Goal: Information Seeking & Learning: Learn about a topic

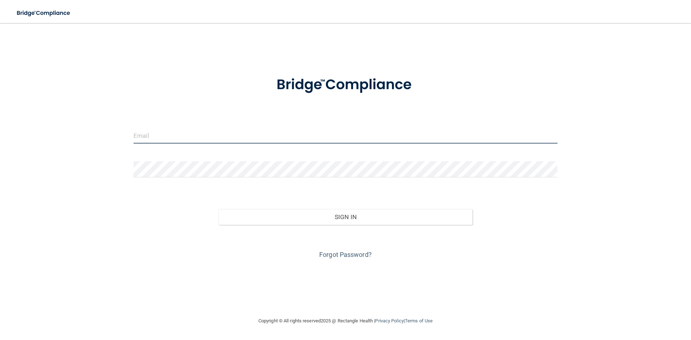
click at [175, 139] on input "email" at bounding box center [346, 135] width 424 height 16
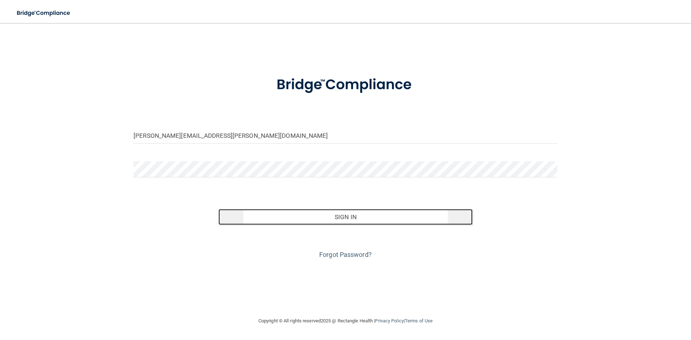
click at [366, 217] on button "Sign In" at bounding box center [345, 217] width 254 height 16
click at [358, 218] on button "Sign In" at bounding box center [345, 217] width 254 height 16
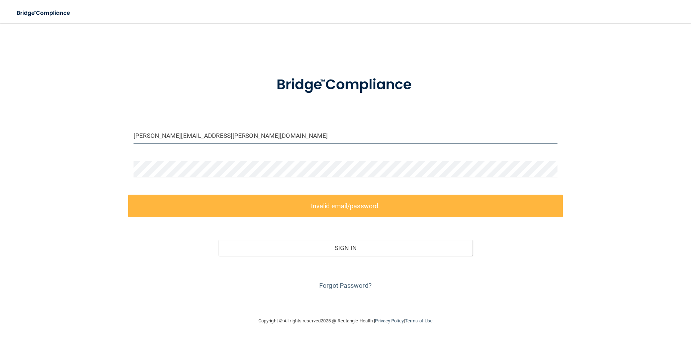
click at [137, 137] on input "[PERSON_NAME][EMAIL_ADDRESS][PERSON_NAME][DOMAIN_NAME]" at bounding box center [346, 135] width 424 height 16
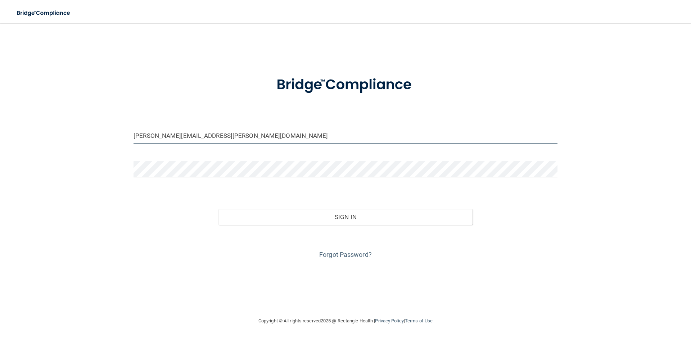
click at [161, 135] on input "Thomas.gardner@expeditiondental.com" at bounding box center [346, 135] width 424 height 16
type input "[PERSON_NAME][EMAIL_ADDRESS][PERSON_NAME][DOMAIN_NAME]"
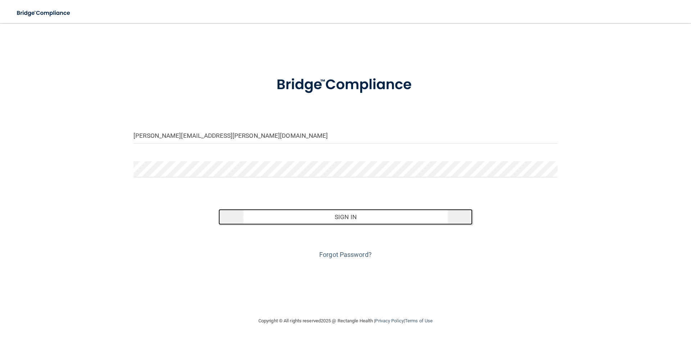
click at [347, 213] on button "Sign In" at bounding box center [345, 217] width 254 height 16
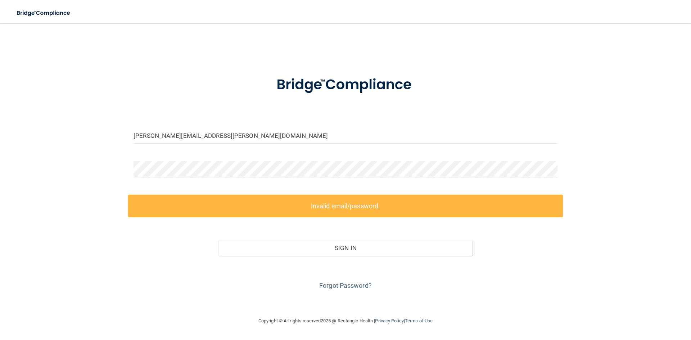
click at [566, 173] on div "Thomas.Gardner@expeditiondental.com Invalid email/password. You don't have perm…" at bounding box center [345, 169] width 662 height 279
click at [559, 168] on div at bounding box center [345, 172] width 435 height 22
click at [351, 285] on link "Forgot Password?" at bounding box center [345, 286] width 53 height 8
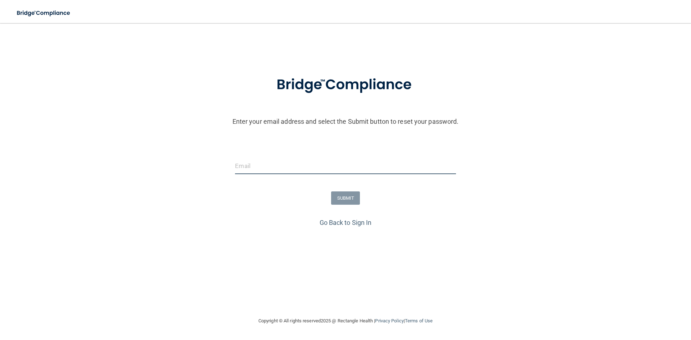
click at [269, 164] on input "email" at bounding box center [345, 166] width 221 height 16
type input "[PERSON_NAME][EMAIL_ADDRESS][PERSON_NAME][DOMAIN_NAME]"
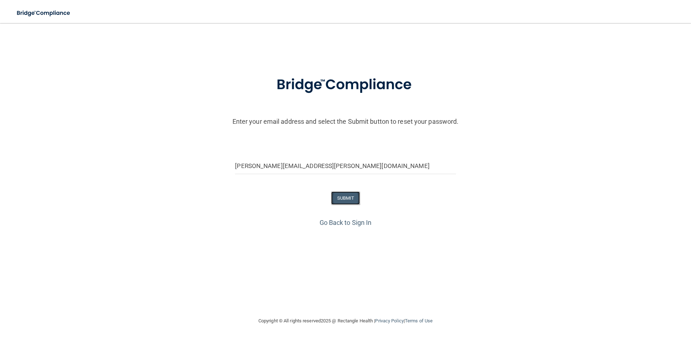
click at [347, 198] on button "SUBMIT" at bounding box center [345, 197] width 29 height 13
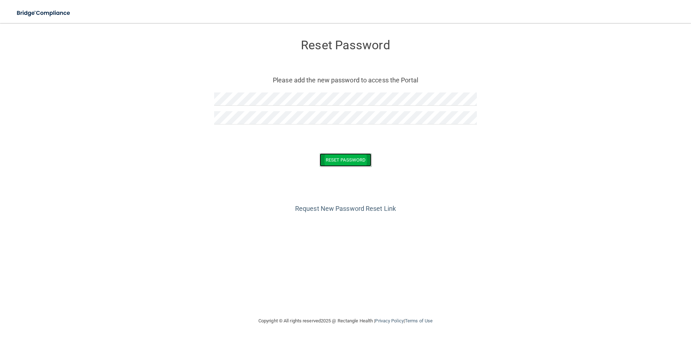
click at [341, 157] on button "Reset Password" at bounding box center [346, 159] width 52 height 13
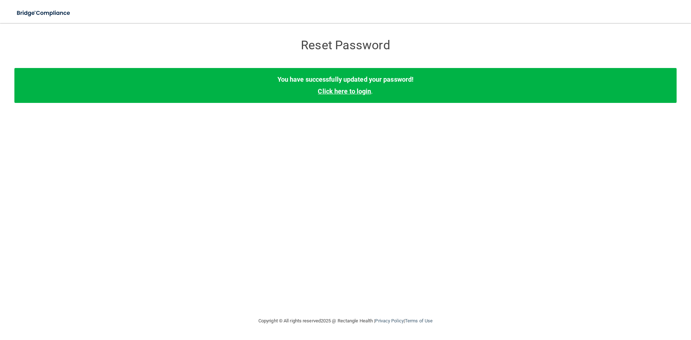
click at [343, 92] on link "Click here to login" at bounding box center [344, 91] width 53 height 8
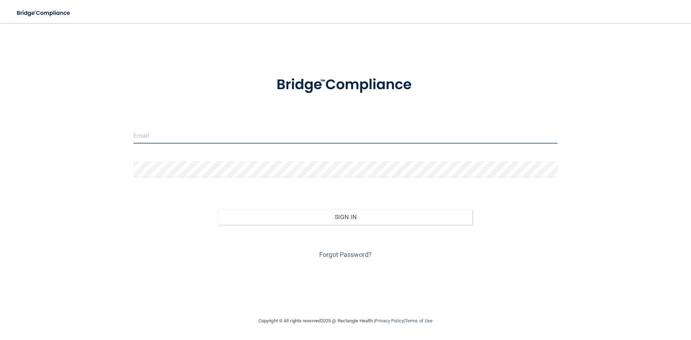
click at [171, 138] on input "email" at bounding box center [346, 135] width 424 height 16
type input "[PERSON_NAME][EMAIL_ADDRESS][PERSON_NAME][DOMAIN_NAME]"
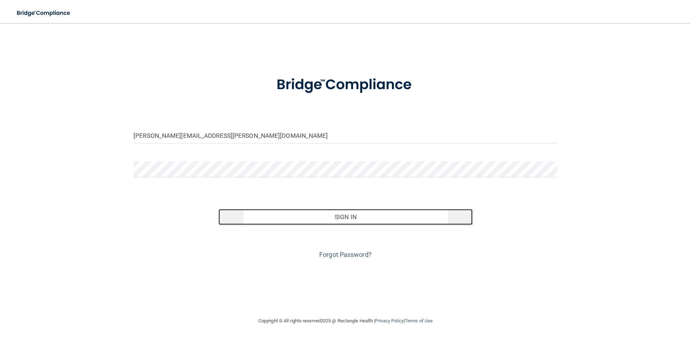
click at [356, 214] on button "Sign In" at bounding box center [345, 217] width 254 height 16
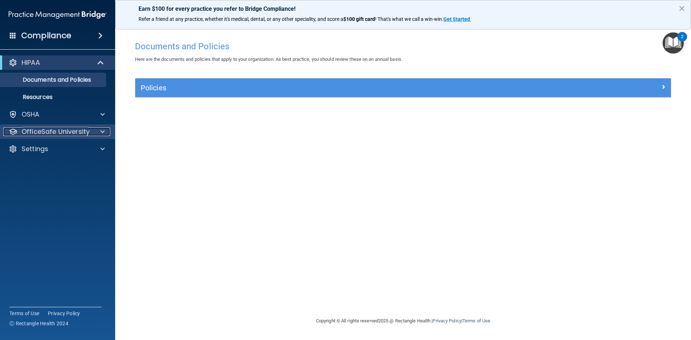
click at [105, 129] on div at bounding box center [102, 131] width 18 height 9
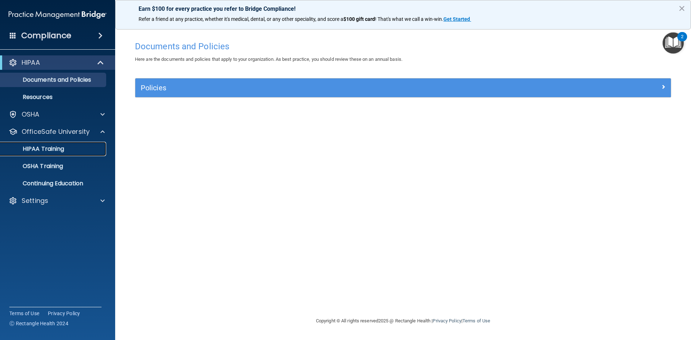
click at [62, 149] on p "HIPAA Training" at bounding box center [34, 148] width 59 height 7
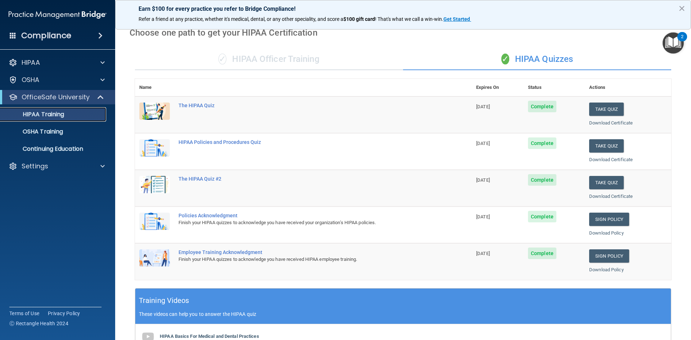
scroll to position [22, 0]
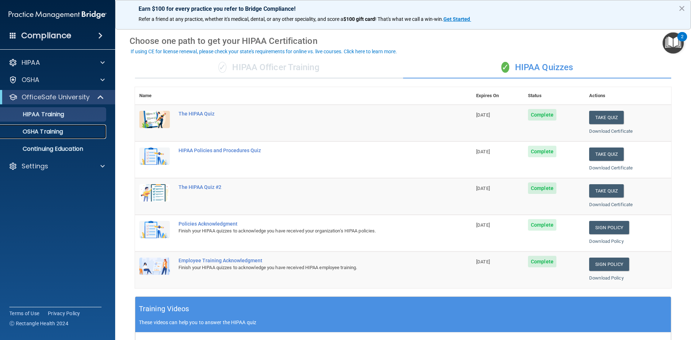
click at [62, 130] on p "OSHA Training" at bounding box center [34, 131] width 58 height 7
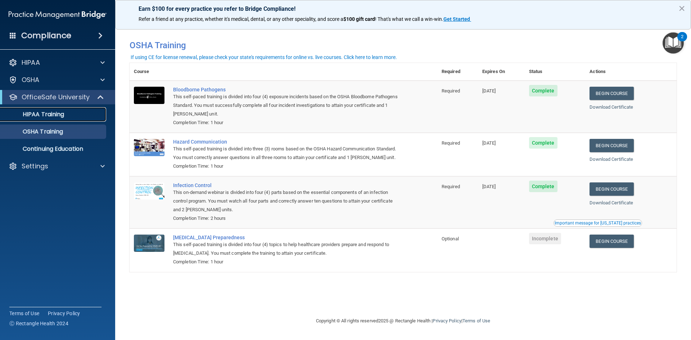
click at [58, 113] on p "HIPAA Training" at bounding box center [34, 114] width 59 height 7
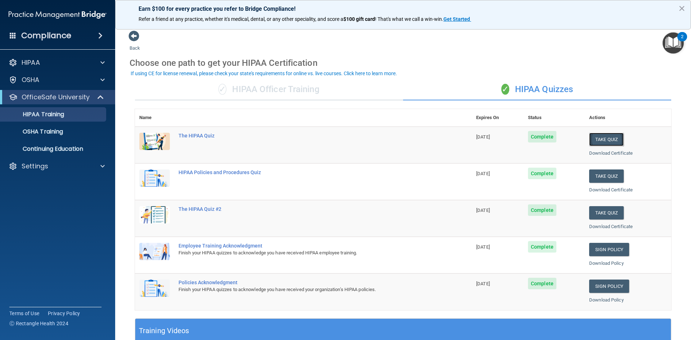
click at [600, 140] on button "Take Quiz" at bounding box center [606, 139] width 35 height 13
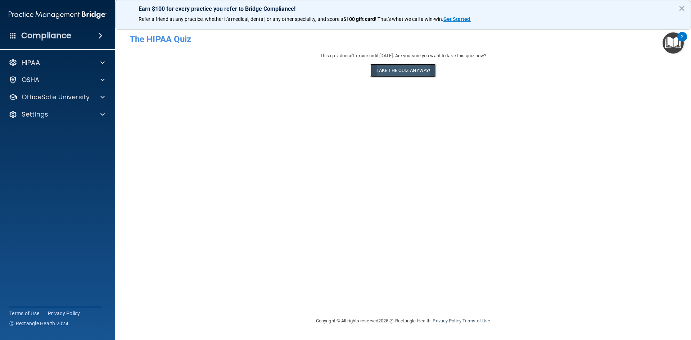
click at [411, 69] on button "Take the quiz anyway!" at bounding box center [403, 70] width 66 height 13
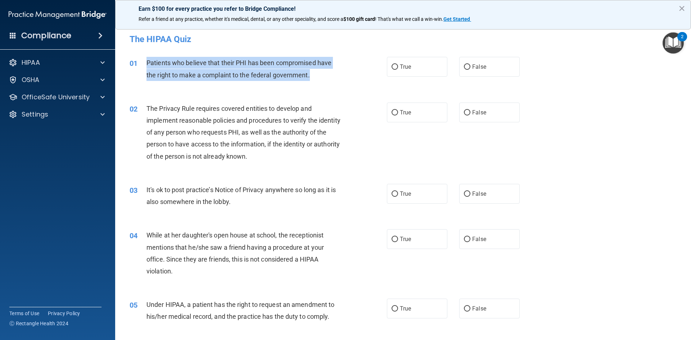
drag, startPoint x: 312, startPoint y: 73, endPoint x: 147, endPoint y: 67, distance: 165.3
click at [147, 67] on div "Patients who believe that their PHI has been compromised have the right to make…" at bounding box center [247, 69] width 201 height 24
copy span "Patients who believe that their PHI has been compromised have the right to make…"
click at [306, 73] on span "Patients who believe that their PHI has been compromised have the right to make…" at bounding box center [239, 68] width 185 height 19
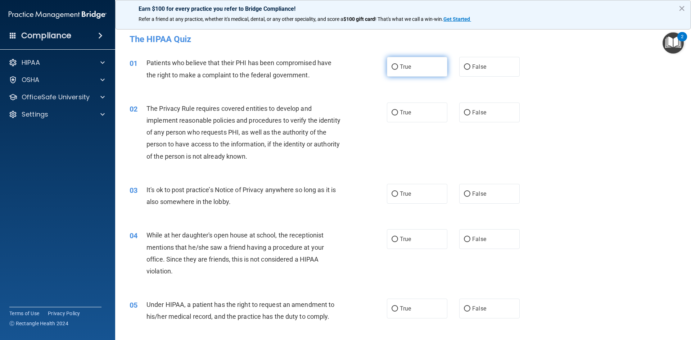
click at [395, 64] on input "True" at bounding box center [395, 66] width 6 height 5
radio input "true"
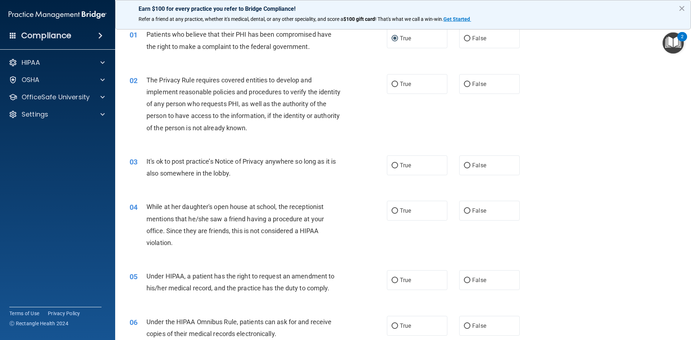
scroll to position [36, 0]
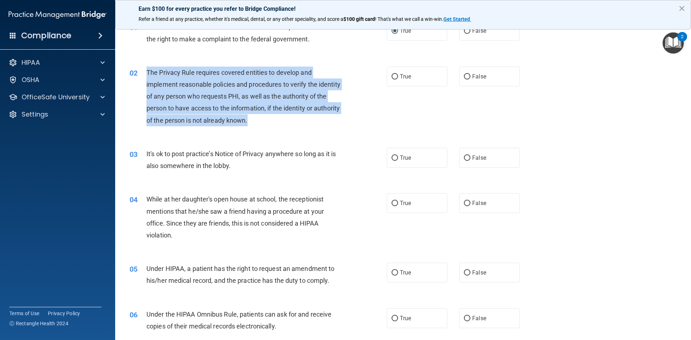
drag, startPoint x: 274, startPoint y: 119, endPoint x: 147, endPoint y: 76, distance: 134.1
click at [147, 76] on div "The Privacy Rule requires covered entities to develop and implement reasonable …" at bounding box center [247, 97] width 201 height 60
copy span "The Privacy Rule requires covered entities to develop and implement reasonable …"
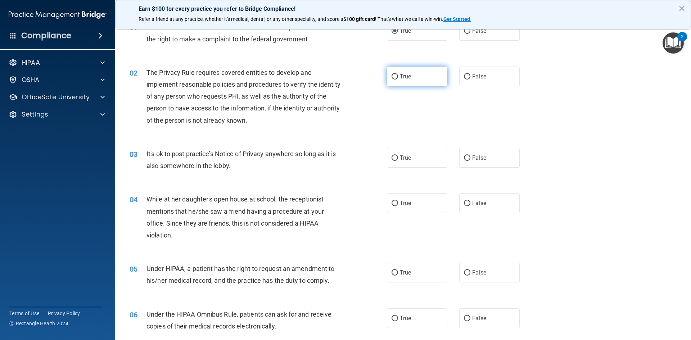
click at [394, 72] on label "True" at bounding box center [417, 77] width 60 height 20
click at [394, 74] on input "True" at bounding box center [395, 76] width 6 height 5
radio input "true"
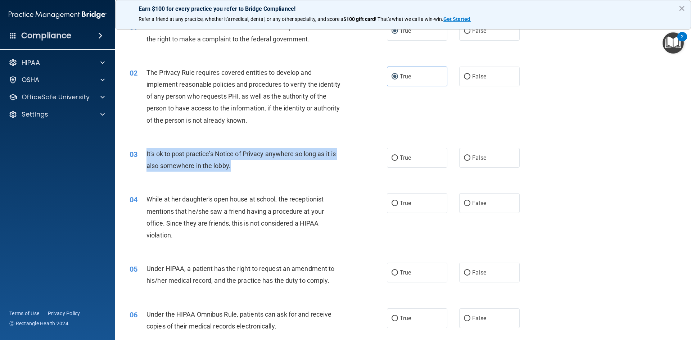
drag, startPoint x: 230, startPoint y: 166, endPoint x: 147, endPoint y: 154, distance: 84.3
click at [147, 154] on span "It's ok to post practice’s Notice of Privacy anywhere so long as it is also som…" at bounding box center [241, 159] width 189 height 19
copy span "It's ok to post practice’s Notice of Privacy anywhere so long as it is also som…"
click at [466, 156] on input "False" at bounding box center [467, 158] width 6 height 5
radio input "true"
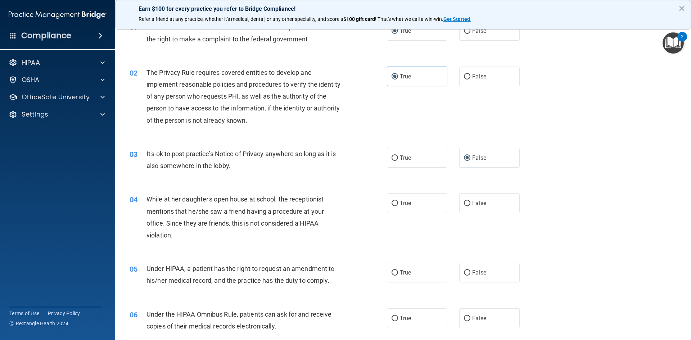
click at [553, 149] on div "03 It's ok to post practice’s Notice of Privacy anywhere so long as it is also …" at bounding box center [403, 161] width 558 height 45
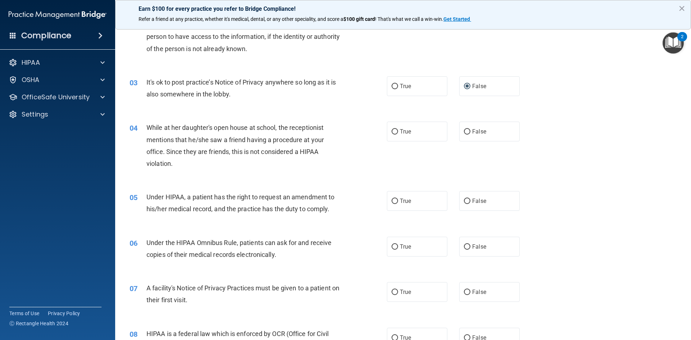
scroll to position [108, 0]
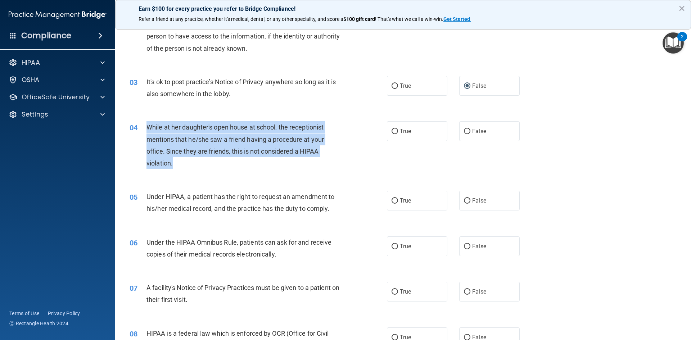
drag, startPoint x: 168, startPoint y: 162, endPoint x: 149, endPoint y: 128, distance: 39.5
click at [149, 128] on div "While at her daughter's open house at school, the receptionist mentions that he…" at bounding box center [247, 145] width 201 height 48
copy span "While at her daughter's open house at school, the receptionist mentions that he…"
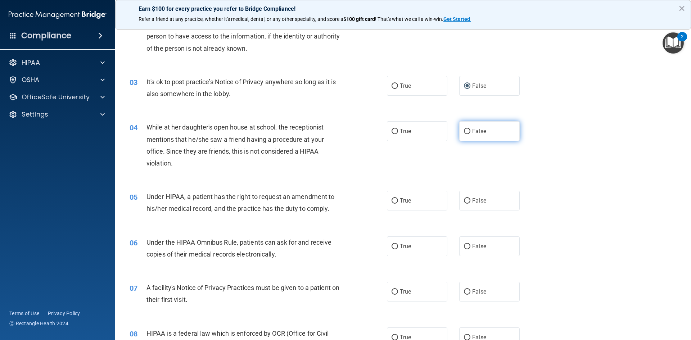
click at [473, 133] on span "False" at bounding box center [479, 131] width 14 height 7
click at [470, 133] on input "False" at bounding box center [467, 131] width 6 height 5
radio input "true"
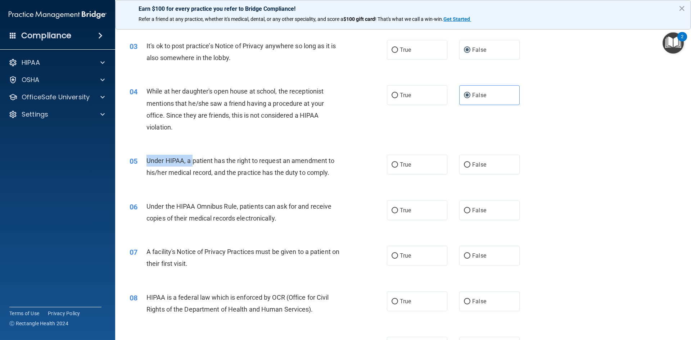
drag, startPoint x: 146, startPoint y: 161, endPoint x: 193, endPoint y: 161, distance: 46.8
click at [193, 161] on span "Under HIPAA, a patient has the right to request an amendment to his/her medical…" at bounding box center [241, 166] width 188 height 19
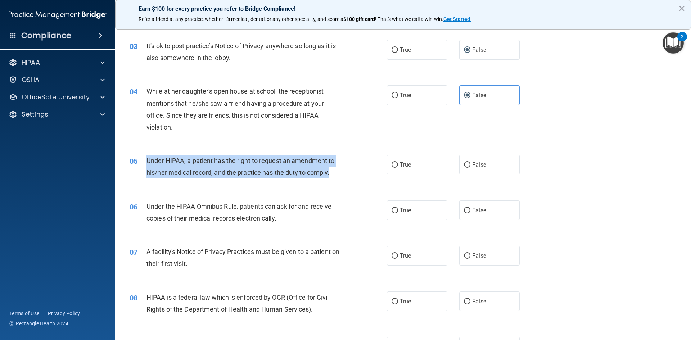
drag, startPoint x: 331, startPoint y: 173, endPoint x: 143, endPoint y: 157, distance: 188.6
click at [143, 157] on div "05 Under HIPAA, a patient has the right to request an amendment to his/her medi…" at bounding box center [258, 168] width 279 height 27
click at [186, 159] on span "Under HIPAA, a patient has the right to request an amendment to his/her medical…" at bounding box center [241, 166] width 188 height 19
drag, startPoint x: 331, startPoint y: 172, endPoint x: 147, endPoint y: 164, distance: 184.9
click at [147, 164] on div "Under HIPAA, a patient has the right to request an amendment to his/her medical…" at bounding box center [247, 167] width 201 height 24
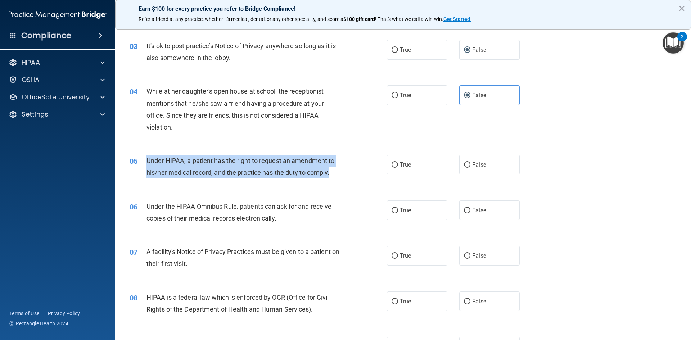
copy span "Under HIPAA, a patient has the right to request an amendment to his/her medical…"
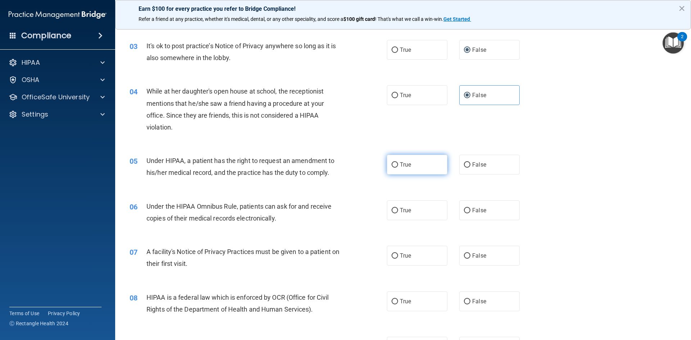
click at [400, 167] on span "True" at bounding box center [405, 164] width 11 height 7
click at [398, 167] on input "True" at bounding box center [395, 164] width 6 height 5
radio input "true"
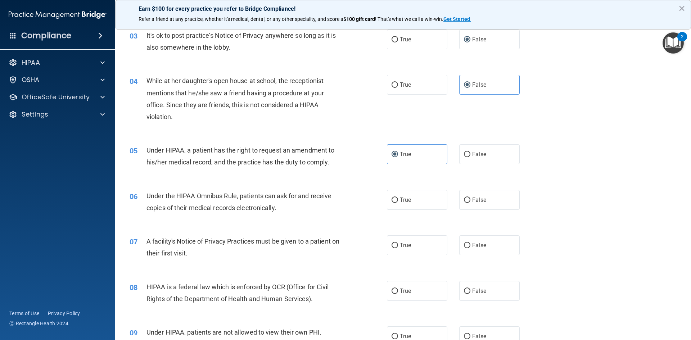
scroll to position [216, 0]
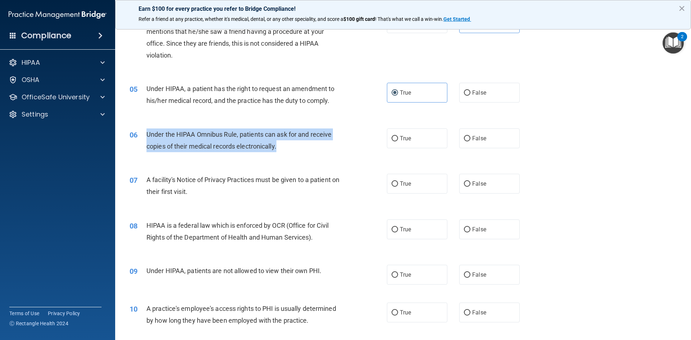
drag, startPoint x: 280, startPoint y: 148, endPoint x: 147, endPoint y: 136, distance: 133.7
click at [147, 136] on div "Under the HIPAA Omnibus Rule, patients can ask for and receive copies of their …" at bounding box center [247, 141] width 201 height 24
copy span "Under the HIPAA Omnibus Rule, patients can ask for and receive copies of their …"
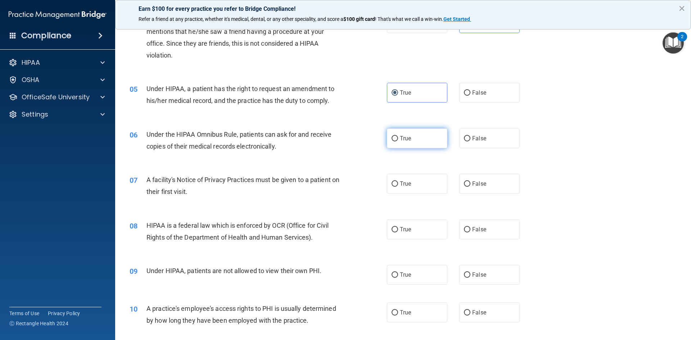
click at [393, 144] on label "True" at bounding box center [417, 139] width 60 height 20
click at [393, 141] on input "True" at bounding box center [395, 138] width 6 height 5
radio input "true"
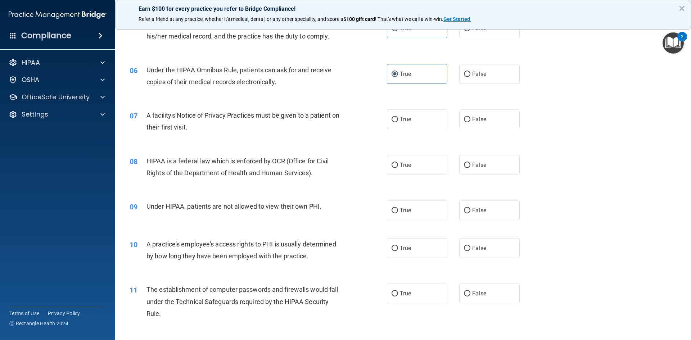
scroll to position [288, 0]
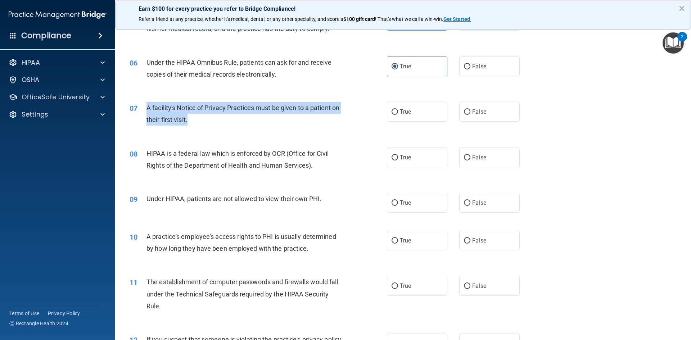
drag, startPoint x: 198, startPoint y: 117, endPoint x: 145, endPoint y: 108, distance: 54.0
click at [145, 108] on div "07 A facility's Notice of Privacy Practices must be given to a patient on their…" at bounding box center [258, 115] width 279 height 27
drag, startPoint x: 170, startPoint y: 109, endPoint x: 156, endPoint y: 105, distance: 14.6
click at [156, 105] on span "A facility's Notice of Privacy Practices must be given to a patient on their fi…" at bounding box center [243, 113] width 193 height 19
drag, startPoint x: 197, startPoint y: 121, endPoint x: 146, endPoint y: 112, distance: 51.6
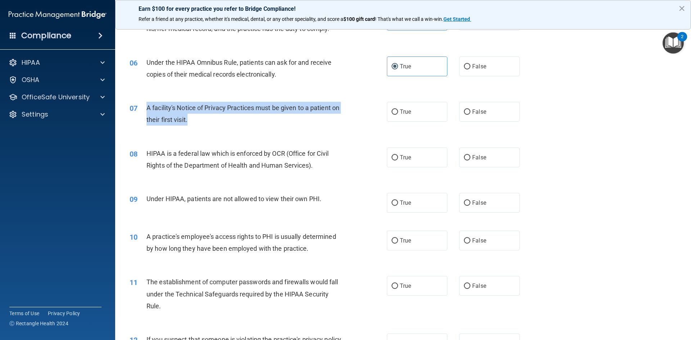
click at [147, 112] on div "A facility's Notice of Privacy Practices must be given to a patient on their fi…" at bounding box center [247, 114] width 201 height 24
copy span "A facility's Notice of Privacy Practices must be given to a patient on their fi…"
click at [392, 112] on input "True" at bounding box center [395, 111] width 6 height 5
radio input "true"
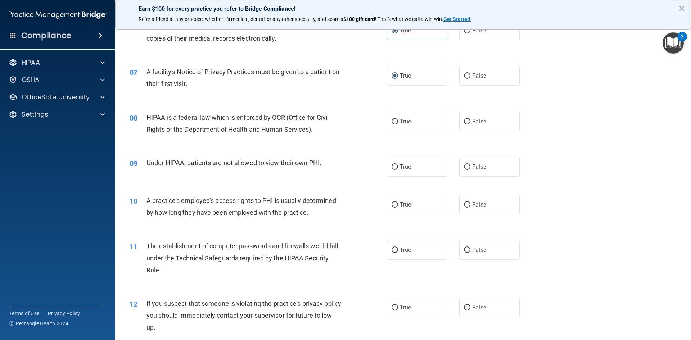
click at [317, 128] on div "HIPAA is a federal law which is enforced by OCR (Office for Civil Rights of the…" at bounding box center [247, 124] width 201 height 24
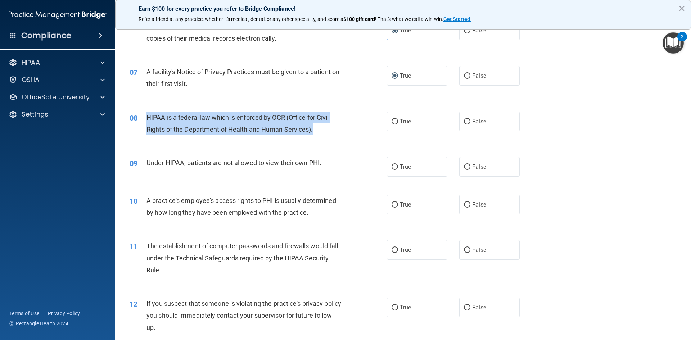
drag, startPoint x: 316, startPoint y: 129, endPoint x: 148, endPoint y: 120, distance: 168.0
click at [148, 120] on div "HIPAA is a federal law which is enforced by OCR (Office for Civil Rights of the…" at bounding box center [247, 124] width 201 height 24
copy span "HIPAA is a federal law which is enforced by OCR (Office for Civil Rights of the…"
click at [394, 119] on input "True" at bounding box center [395, 121] width 6 height 5
radio input "true"
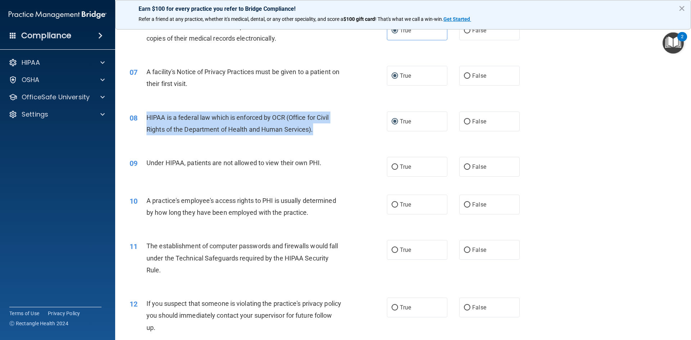
scroll to position [360, 0]
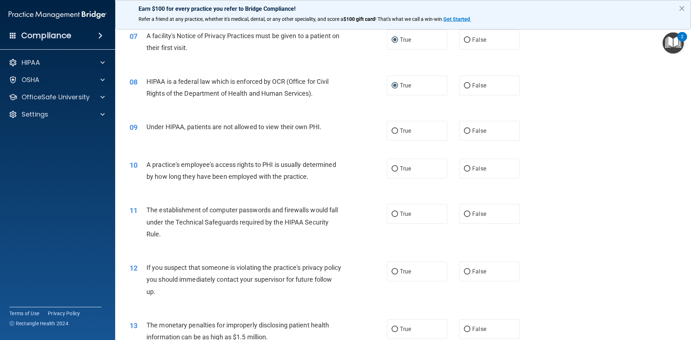
click at [325, 128] on div "Under HIPAA, patients are not allowed to view their own PHI." at bounding box center [247, 127] width 201 height 12
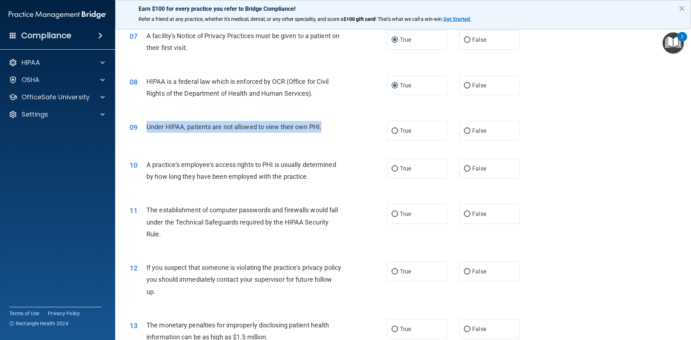
drag, startPoint x: 146, startPoint y: 126, endPoint x: 330, endPoint y: 135, distance: 183.8
click at [330, 135] on div "09 Under HIPAA, patients are not allowed to view their own PHI." at bounding box center [258, 128] width 279 height 15
copy span "Under HIPAA, patients are not allowed to view their own PHI."
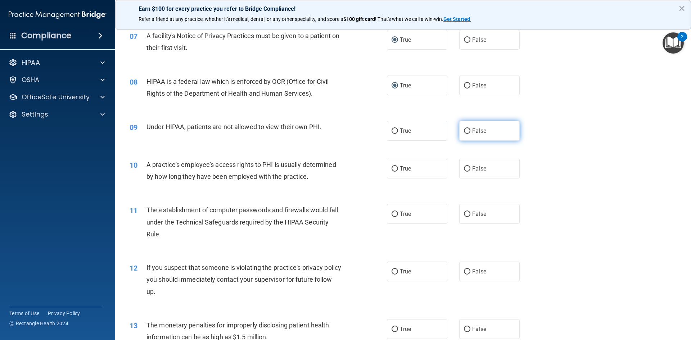
click at [468, 125] on label "False" at bounding box center [489, 131] width 60 height 20
click at [468, 129] on input "False" at bounding box center [467, 131] width 6 height 5
radio input "true"
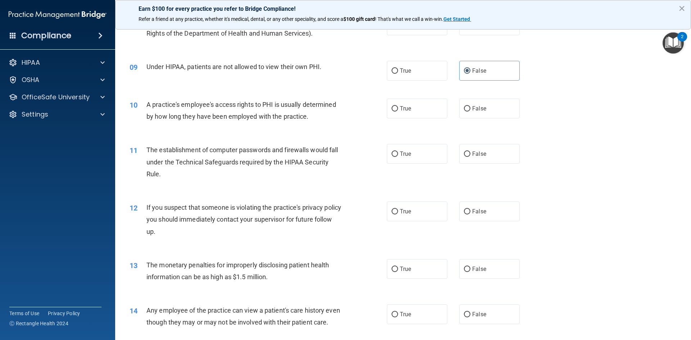
scroll to position [432, 0]
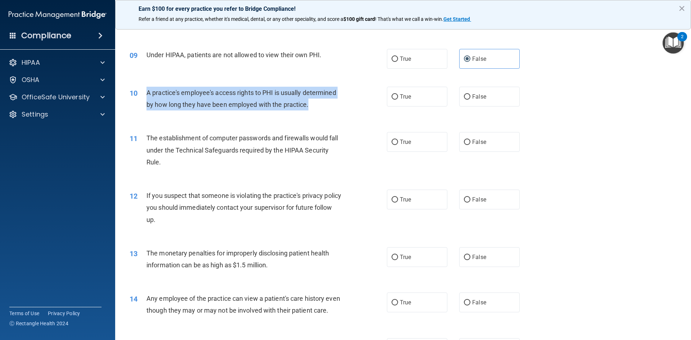
drag, startPoint x: 311, startPoint y: 103, endPoint x: 143, endPoint y: 93, distance: 168.1
click at [143, 93] on div "10 A practice's employee's access rights to PHI is usually determined by how lo…" at bounding box center [258, 100] width 279 height 27
copy div "A practice's employee's access rights to PHI is usually determined by how long …"
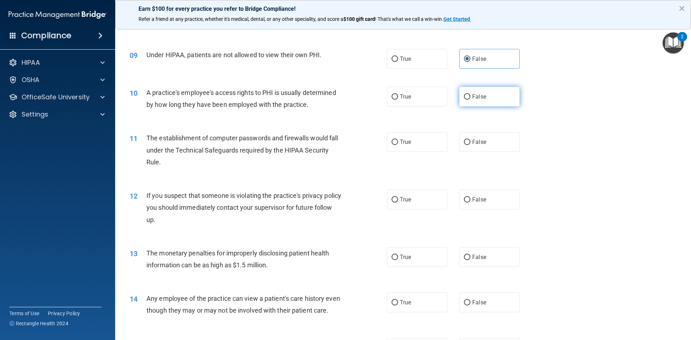
click at [463, 93] on label "False" at bounding box center [489, 97] width 60 height 20
click at [464, 94] on input "False" at bounding box center [467, 96] width 6 height 5
radio input "true"
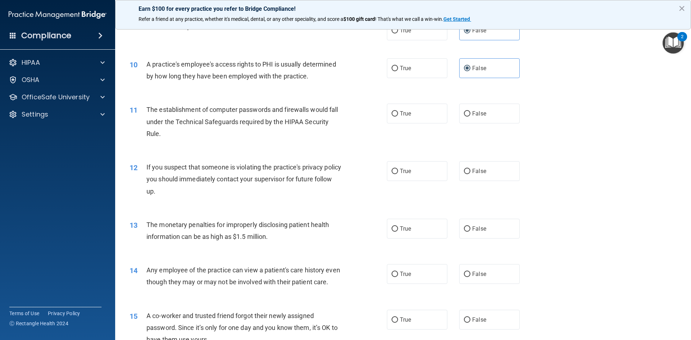
scroll to position [468, 0]
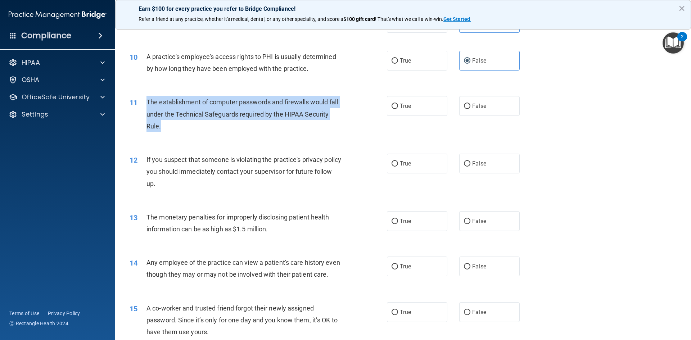
drag, startPoint x: 166, startPoint y: 126, endPoint x: 144, endPoint y: 105, distance: 30.8
click at [144, 105] on div "11 The establishment of computer passwords and firewalls would fall under the T…" at bounding box center [258, 116] width 279 height 40
click at [392, 107] on input "True" at bounding box center [395, 106] width 6 height 5
radio input "true"
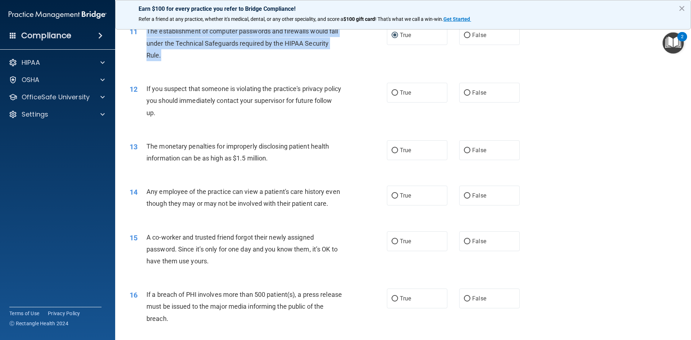
scroll to position [540, 0]
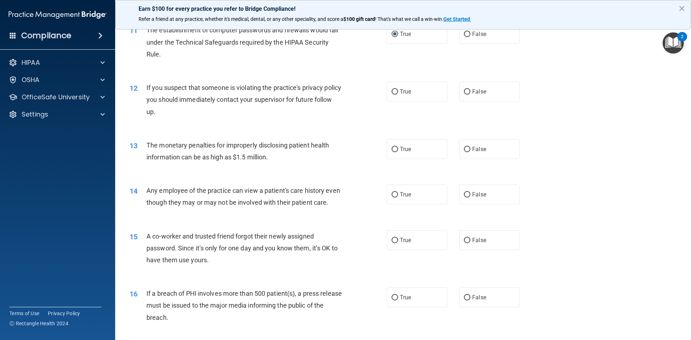
drag, startPoint x: 287, startPoint y: 107, endPoint x: 280, endPoint y: 106, distance: 6.8
click at [286, 106] on div "If you suspect that someone is violating the practice's privacy policy you shou…" at bounding box center [247, 100] width 201 height 36
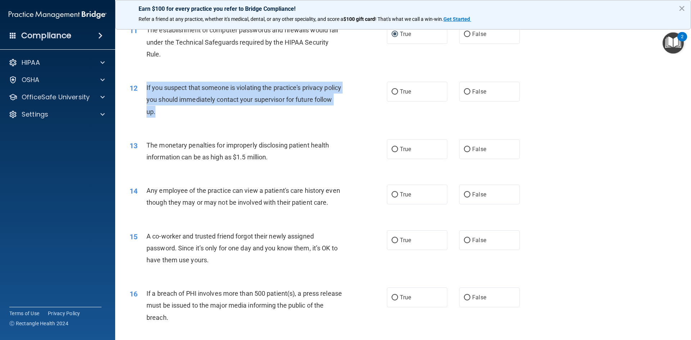
drag, startPoint x: 176, startPoint y: 112, endPoint x: 146, endPoint y: 89, distance: 38.0
click at [147, 89] on div "If you suspect that someone is violating the practice's privacy policy you shou…" at bounding box center [247, 100] width 201 height 36
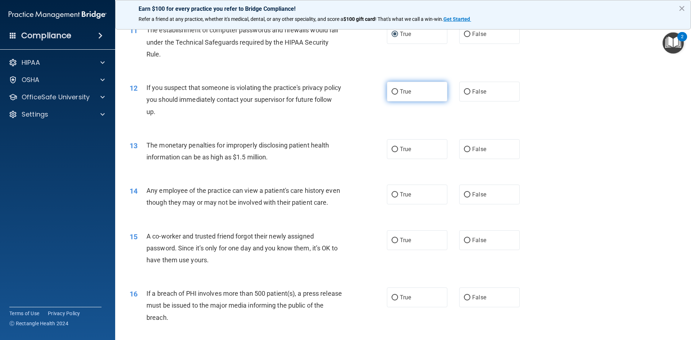
click at [396, 94] on label "True" at bounding box center [417, 92] width 60 height 20
click at [396, 94] on input "True" at bounding box center [395, 91] width 6 height 5
radio input "true"
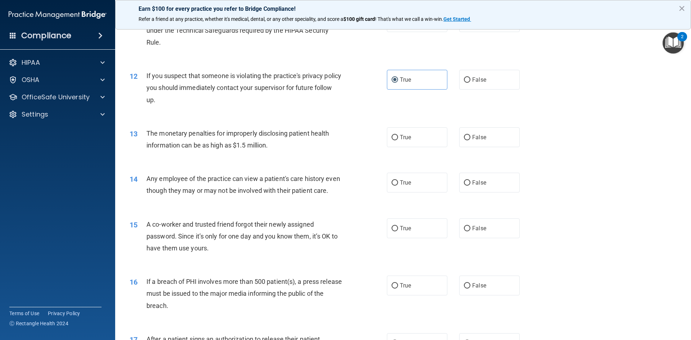
scroll to position [612, 0]
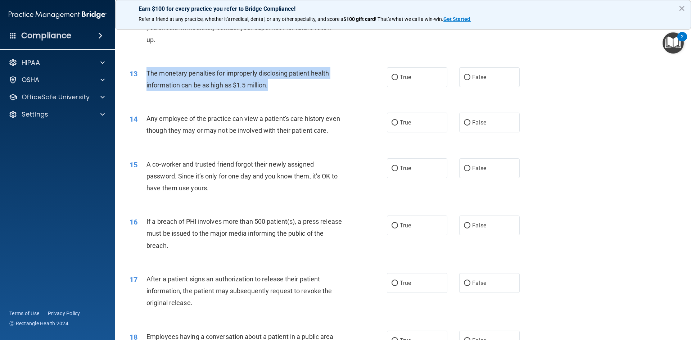
drag, startPoint x: 274, startPoint y: 86, endPoint x: 147, endPoint y: 76, distance: 128.2
click at [147, 76] on div "The monetary penalties for improperly disclosing patient health information can…" at bounding box center [247, 79] width 201 height 24
click at [392, 80] on input "True" at bounding box center [395, 77] width 6 height 5
radio input "true"
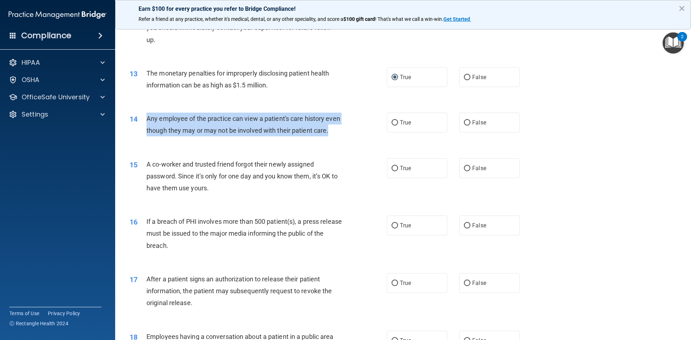
drag, startPoint x: 163, startPoint y: 143, endPoint x: 184, endPoint y: 122, distance: 29.5
click at [147, 123] on div "Any employee of the practice can view a patient's care history even though they…" at bounding box center [247, 125] width 201 height 24
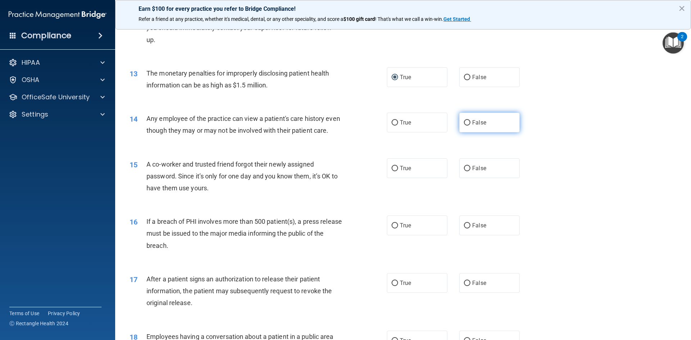
click at [472, 121] on span "False" at bounding box center [479, 122] width 14 height 7
click at [469, 121] on input "False" at bounding box center [467, 122] width 6 height 5
radio input "true"
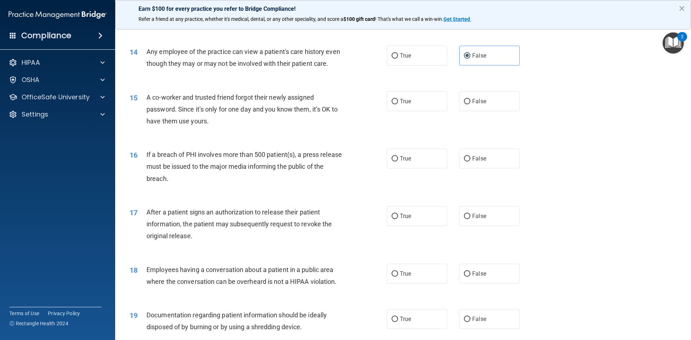
scroll to position [684, 0]
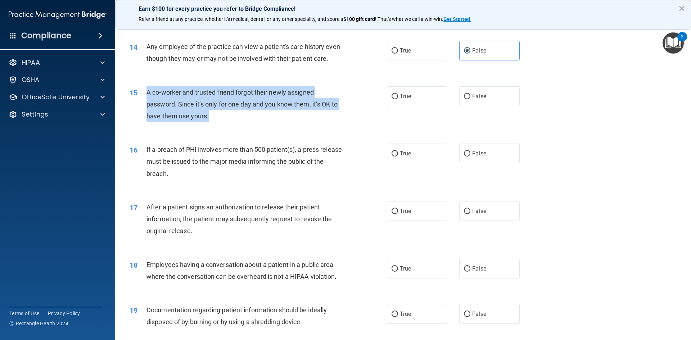
drag, startPoint x: 218, startPoint y: 129, endPoint x: 148, endPoint y: 107, distance: 73.5
click at [148, 107] on div "A co-worker and trusted friend forgot their newly assigned password. Since it’s…" at bounding box center [247, 104] width 201 height 36
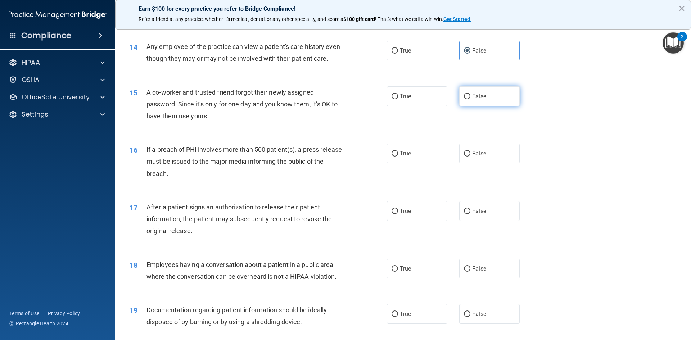
click at [476, 100] on span "False" at bounding box center [479, 96] width 14 height 7
click at [470, 99] on input "False" at bounding box center [467, 96] width 6 height 5
radio input "true"
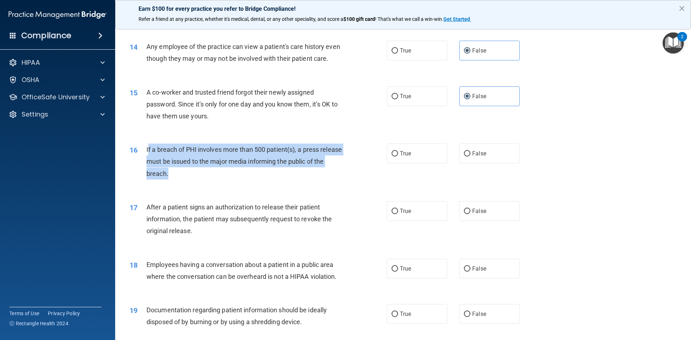
drag, startPoint x: 183, startPoint y: 184, endPoint x: 148, endPoint y: 165, distance: 40.3
click at [148, 165] on div "If a breach of PHI involves more than 500 patient(s), a press release must be i…" at bounding box center [247, 162] width 201 height 36
drag, startPoint x: 198, startPoint y: 167, endPoint x: 156, endPoint y: 166, distance: 41.4
click at [156, 166] on div "If a breach of PHI involves more than 500 patient(s), a press release must be i…" at bounding box center [247, 162] width 201 height 36
drag, startPoint x: 180, startPoint y: 181, endPoint x: 143, endPoint y: 164, distance: 40.8
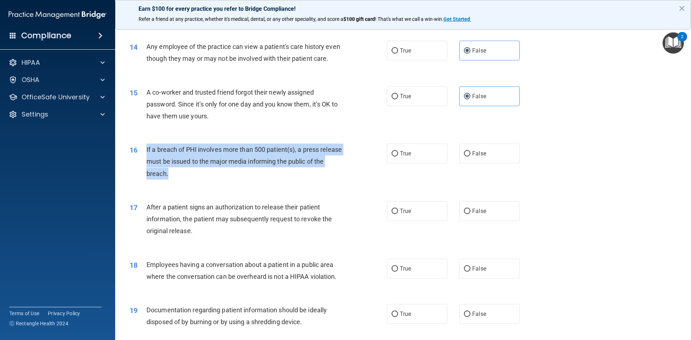
click at [143, 164] on div "16 If a breach of PHI involves more than 500 patient(s), a press release must b…" at bounding box center [258, 164] width 279 height 40
click at [392, 157] on input "True" at bounding box center [395, 153] width 6 height 5
radio input "true"
click at [242, 180] on div "If a breach of PHI involves more than 500 patient(s), a press release must be i…" at bounding box center [247, 162] width 201 height 36
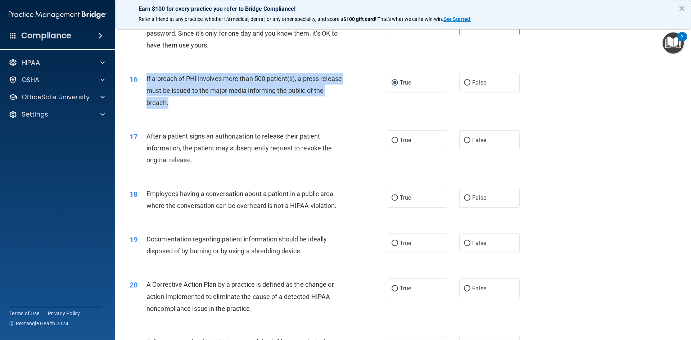
scroll to position [756, 0]
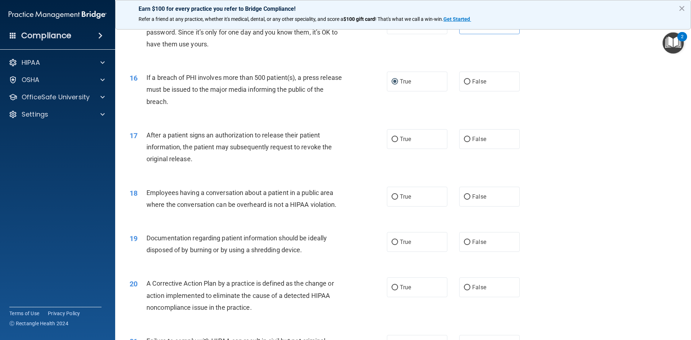
click at [209, 165] on div "After a patient signs an authorization to release their patient information, th…" at bounding box center [247, 147] width 201 height 36
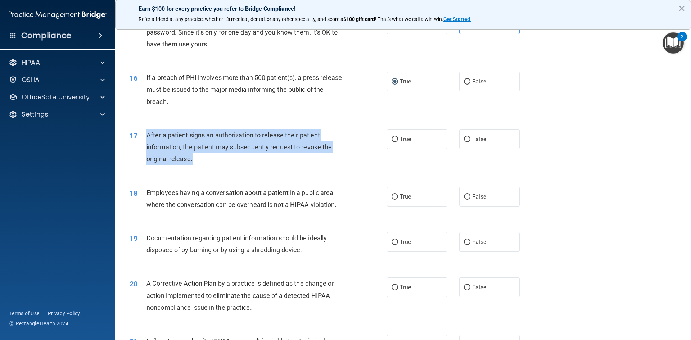
drag, startPoint x: 200, startPoint y: 172, endPoint x: 148, endPoint y: 147, distance: 58.5
click at [148, 147] on div "After a patient signs an authorization to release their patient information, th…" at bounding box center [247, 147] width 201 height 36
click at [392, 142] on input "True" at bounding box center [395, 139] width 6 height 5
radio input "true"
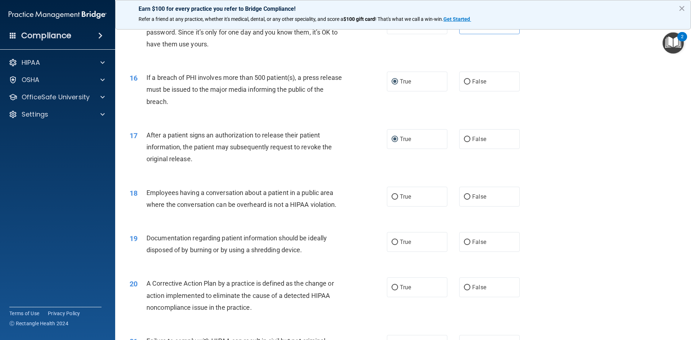
click at [239, 210] on div "Employees having a conversation about a patient in a public area where the conv…" at bounding box center [247, 199] width 201 height 24
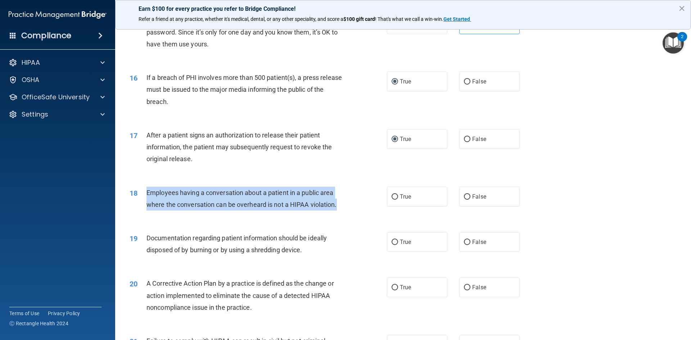
drag, startPoint x: 338, startPoint y: 215, endPoint x: 147, endPoint y: 208, distance: 191.6
click at [147, 208] on div "Employees having a conversation about a patient in a public area where the conv…" at bounding box center [247, 199] width 201 height 24
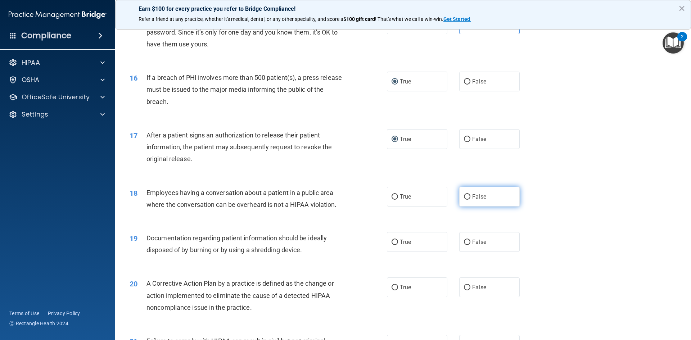
click at [467, 207] on label "False" at bounding box center [489, 197] width 60 height 20
click at [467, 200] on input "False" at bounding box center [467, 196] width 6 height 5
radio input "true"
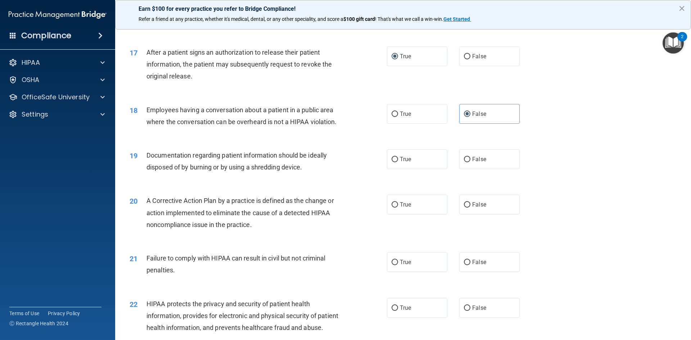
scroll to position [864, 0]
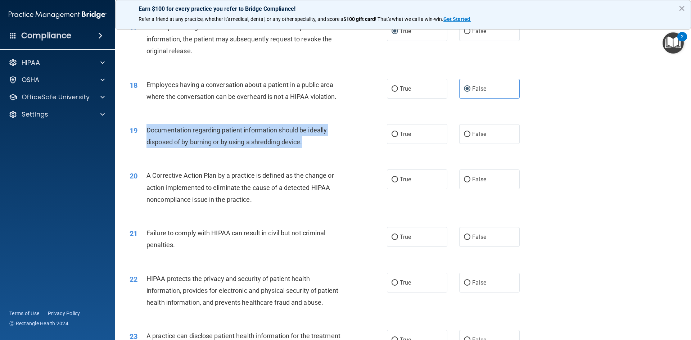
drag, startPoint x: 308, startPoint y: 152, endPoint x: 148, endPoint y: 145, distance: 160.7
click at [148, 145] on div "Documentation regarding patient information should be ideally disposed of by bu…" at bounding box center [247, 136] width 201 height 24
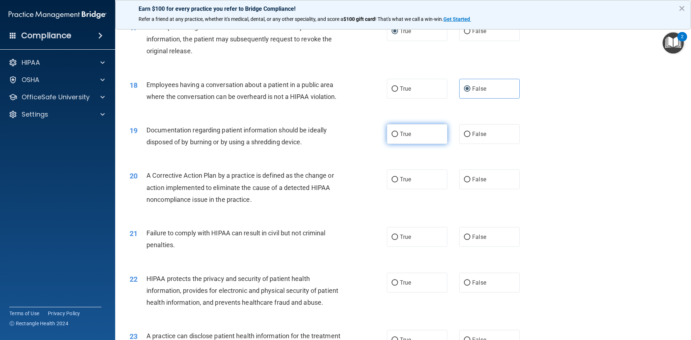
click at [396, 143] on label "True" at bounding box center [417, 134] width 60 height 20
click at [396, 137] on input "True" at bounding box center [395, 134] width 6 height 5
radio input "true"
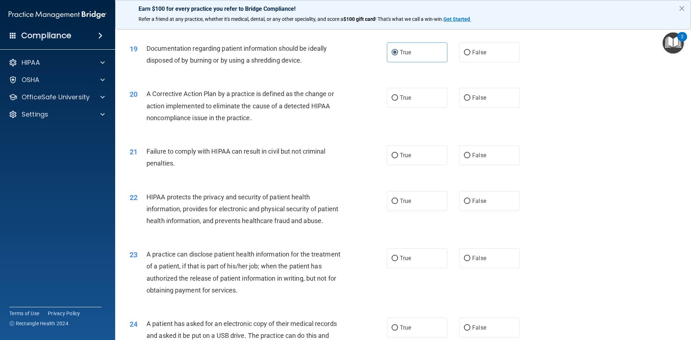
scroll to position [972, 0]
